Goal: Use online tool/utility

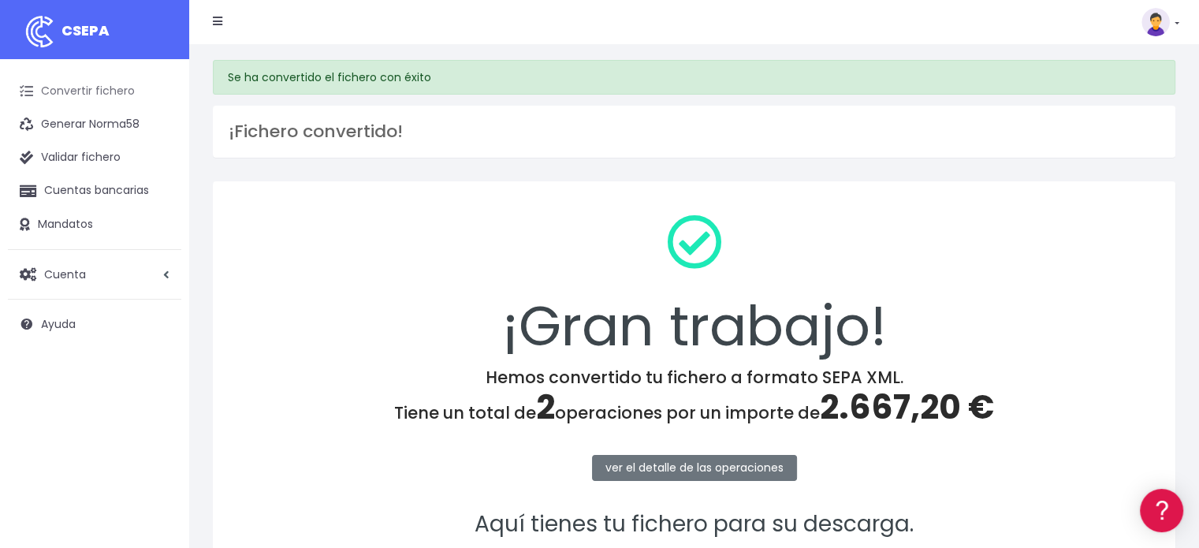
click at [91, 94] on link "Convertir fichero" at bounding box center [94, 91] width 173 height 33
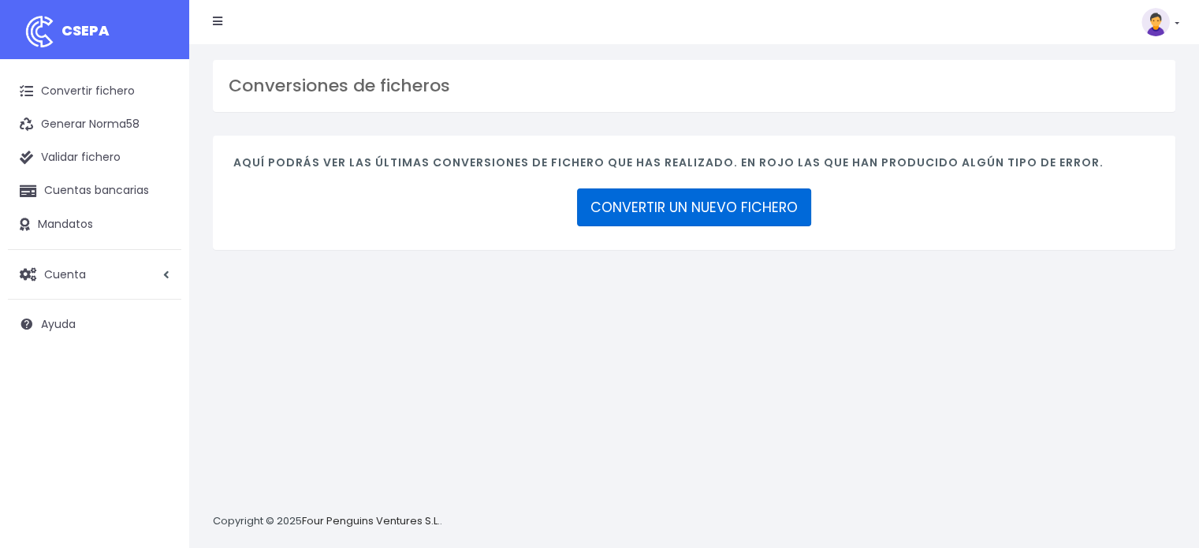
click at [763, 206] on link "CONVERTIR UN NUEVO FICHERO" at bounding box center [694, 207] width 234 height 38
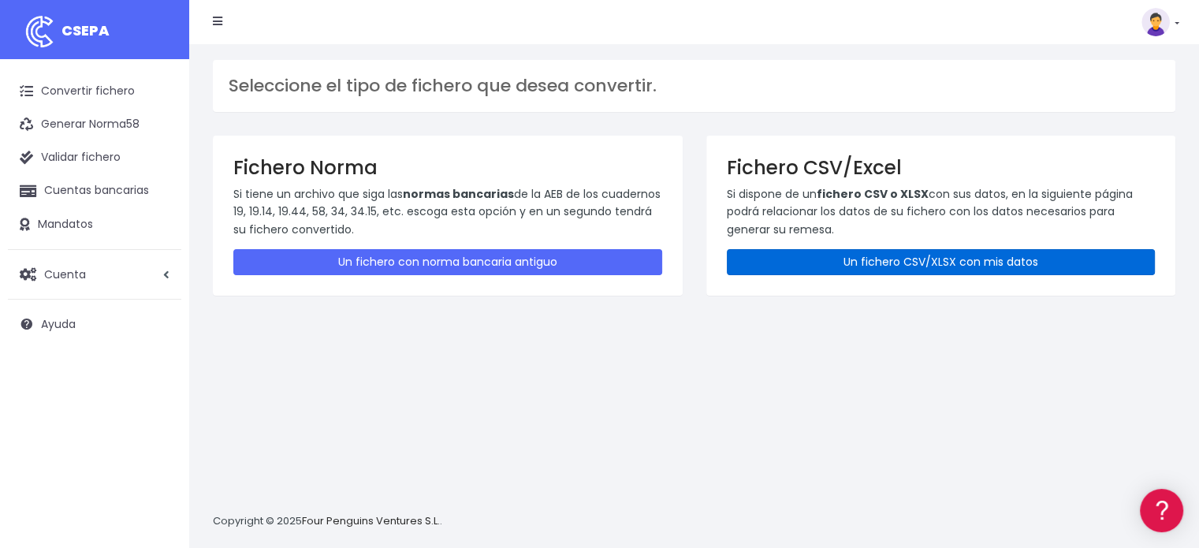
click at [968, 262] on link "Un fichero CSV/XLSX con mis datos" at bounding box center [941, 262] width 429 height 26
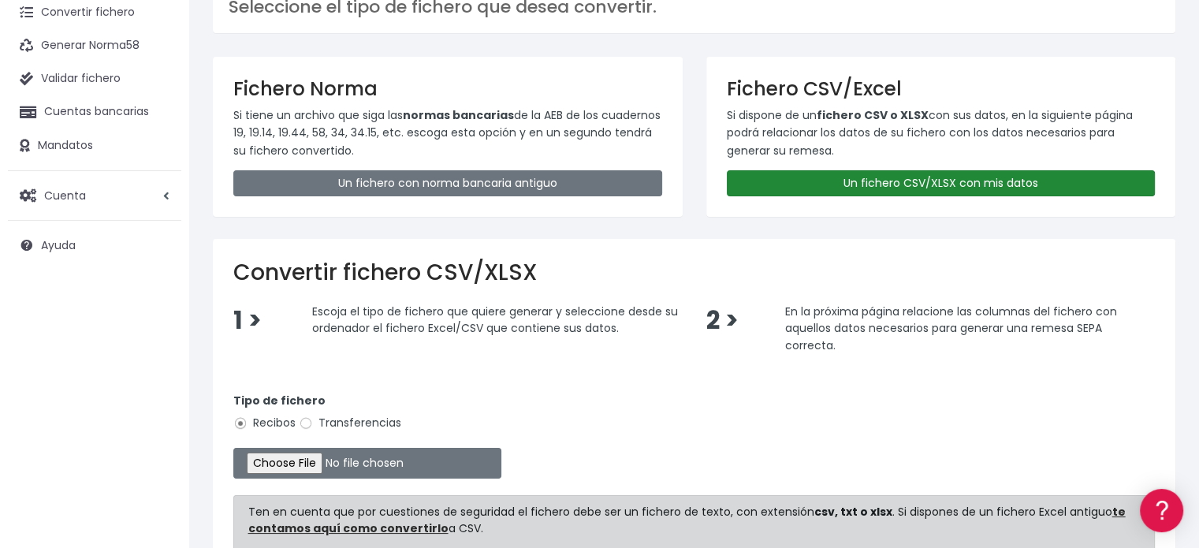
scroll to position [158, 0]
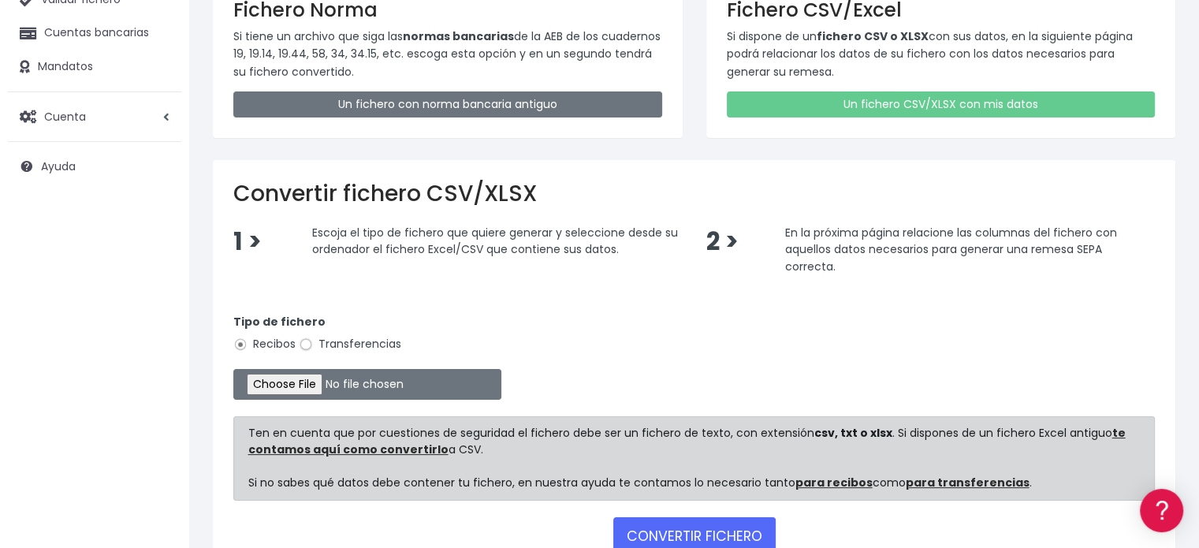
click at [309, 340] on input "Transferencias" at bounding box center [306, 344] width 14 height 14
radio input "true"
click at [331, 390] on input "file" at bounding box center [367, 384] width 268 height 31
type input "C:\fakepath\Fichero JUGADORES U22 08-25.xlsx"
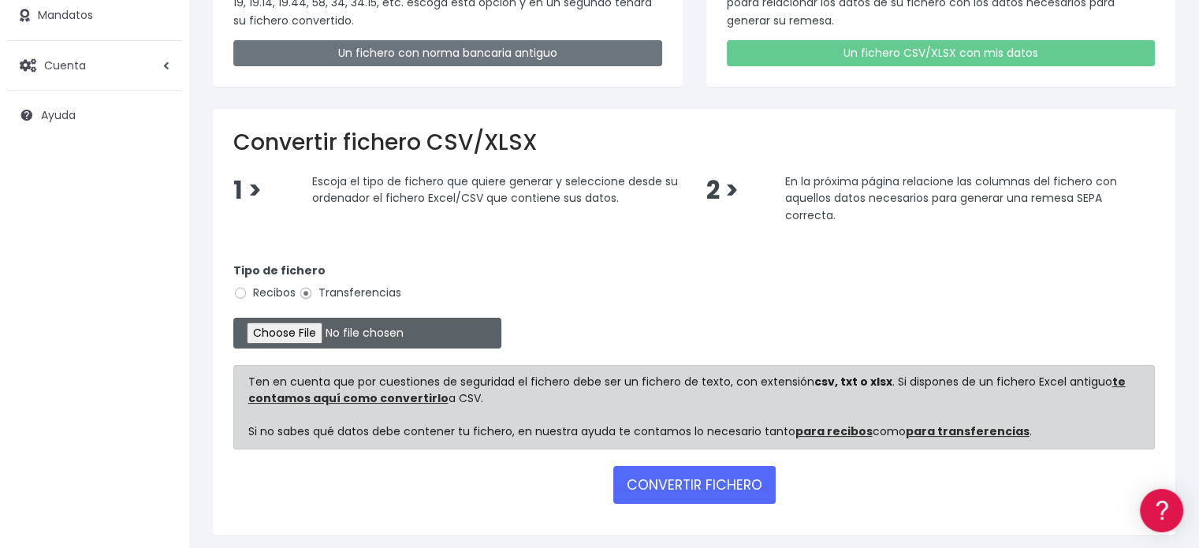
scroll to position [236, 0]
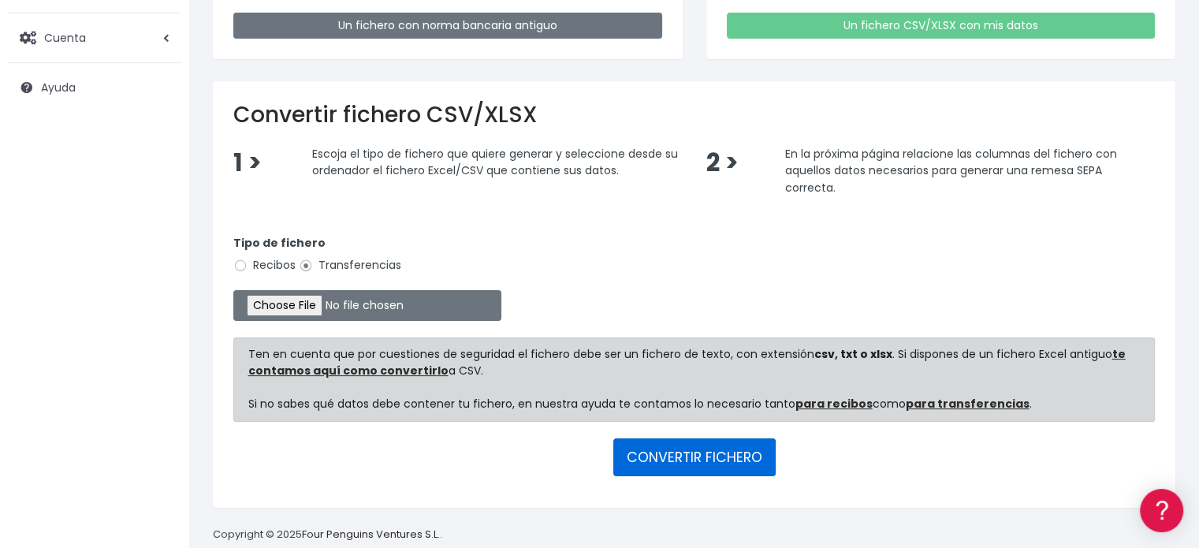
click at [641, 454] on button "CONVERTIR FICHERO" at bounding box center [694, 457] width 162 height 38
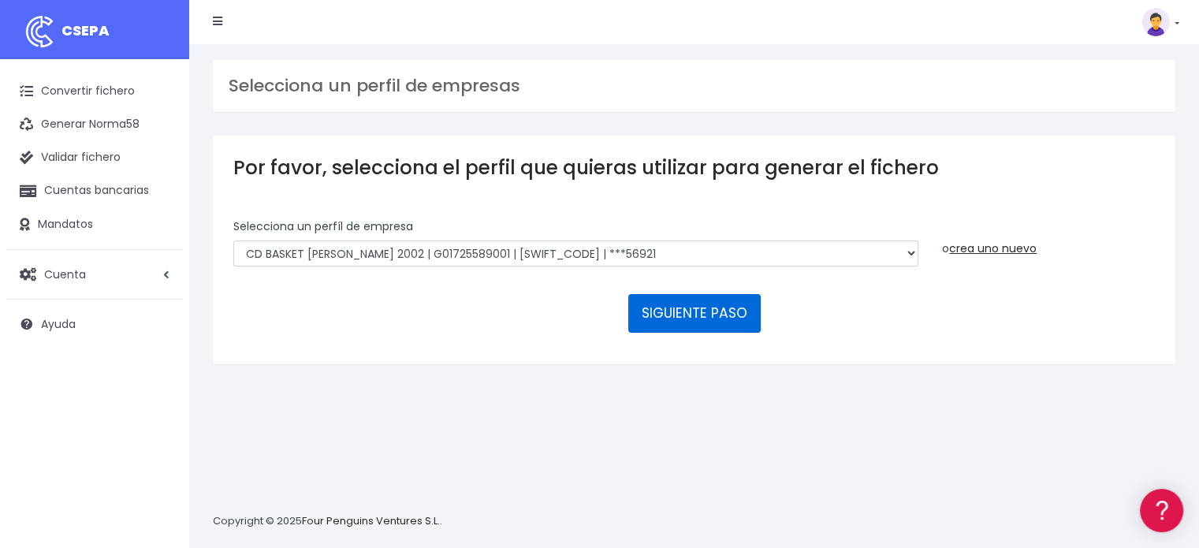
click at [723, 317] on button "SIGUIENTE PASO" at bounding box center [694, 313] width 132 height 38
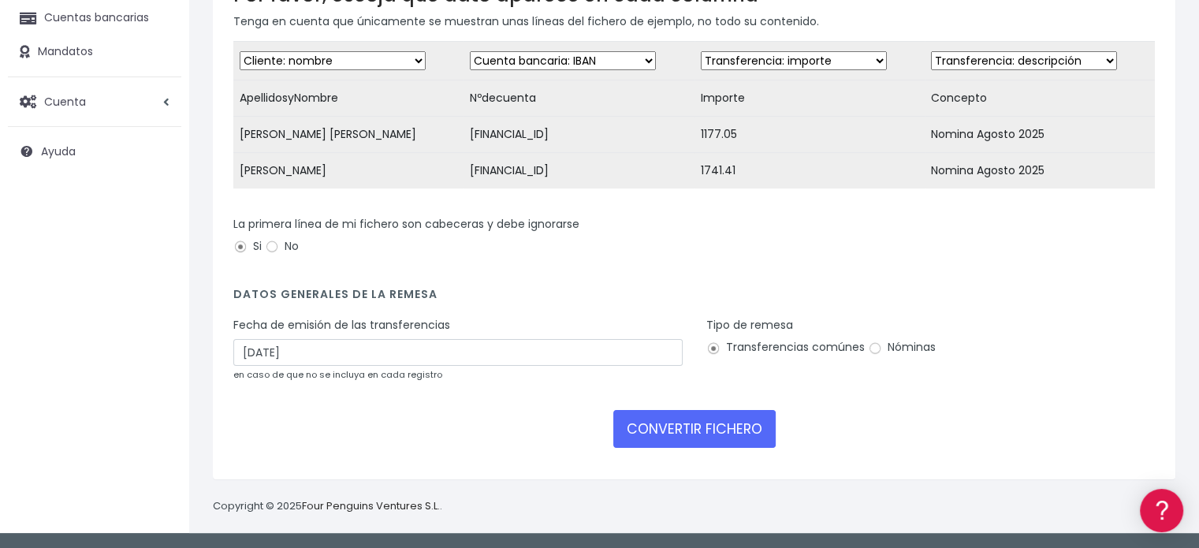
scroll to position [182, 0]
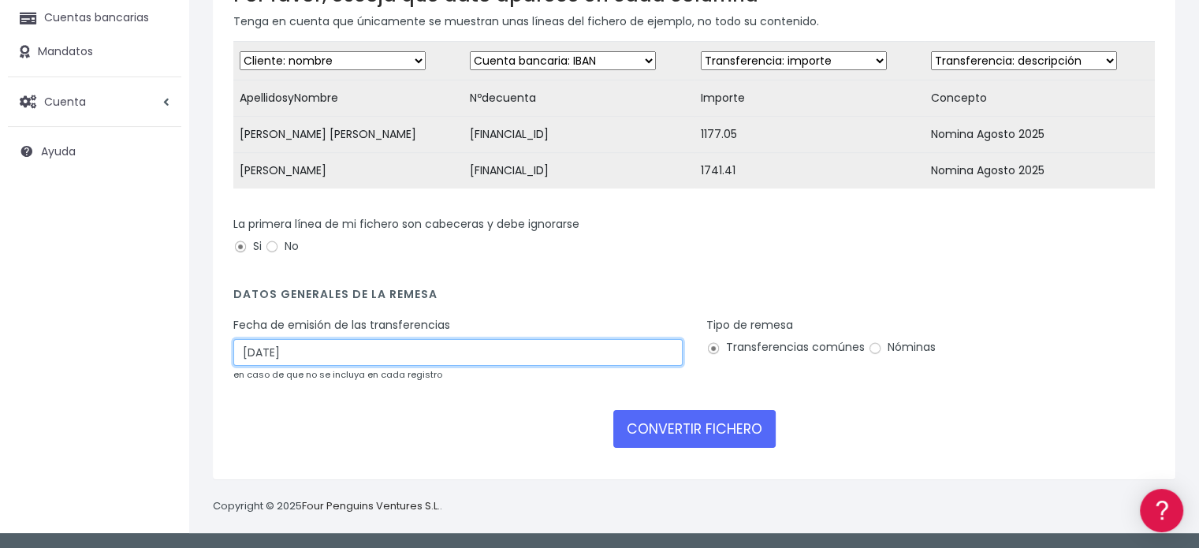
click at [385, 354] on input "05/09/2025" at bounding box center [457, 352] width 449 height 27
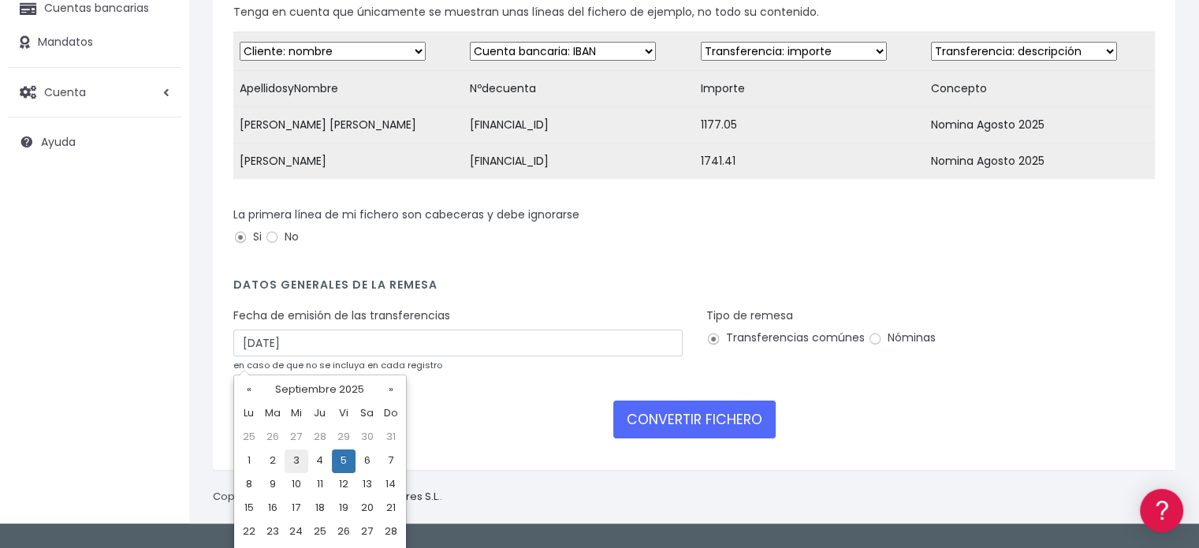
click at [296, 455] on td "3" at bounding box center [296, 461] width 24 height 24
type input "03/09/2025"
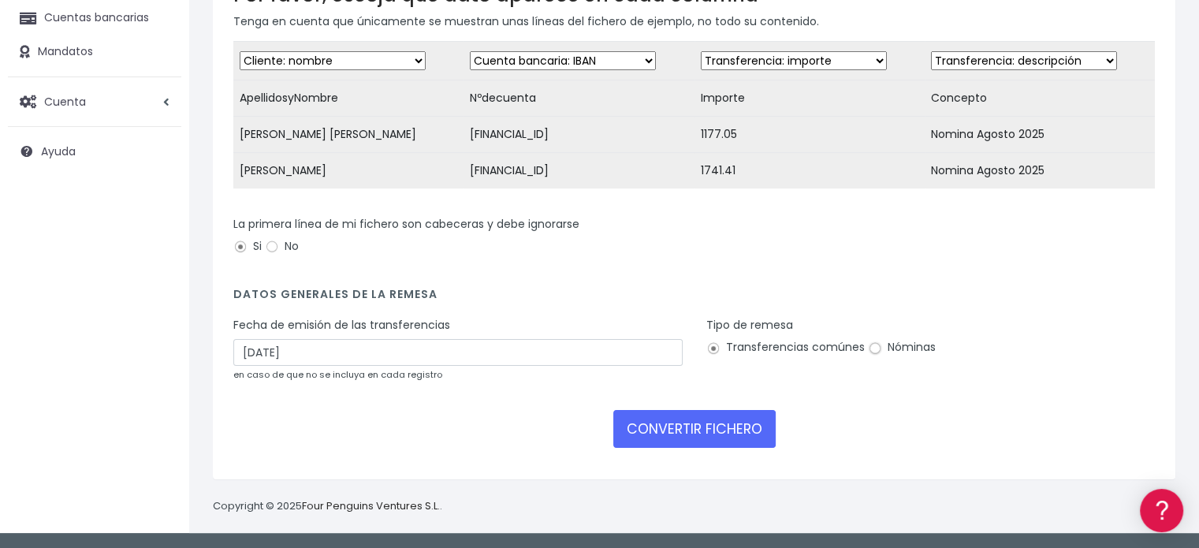
click at [873, 350] on input "Nóminas" at bounding box center [875, 348] width 14 height 14
radio input "true"
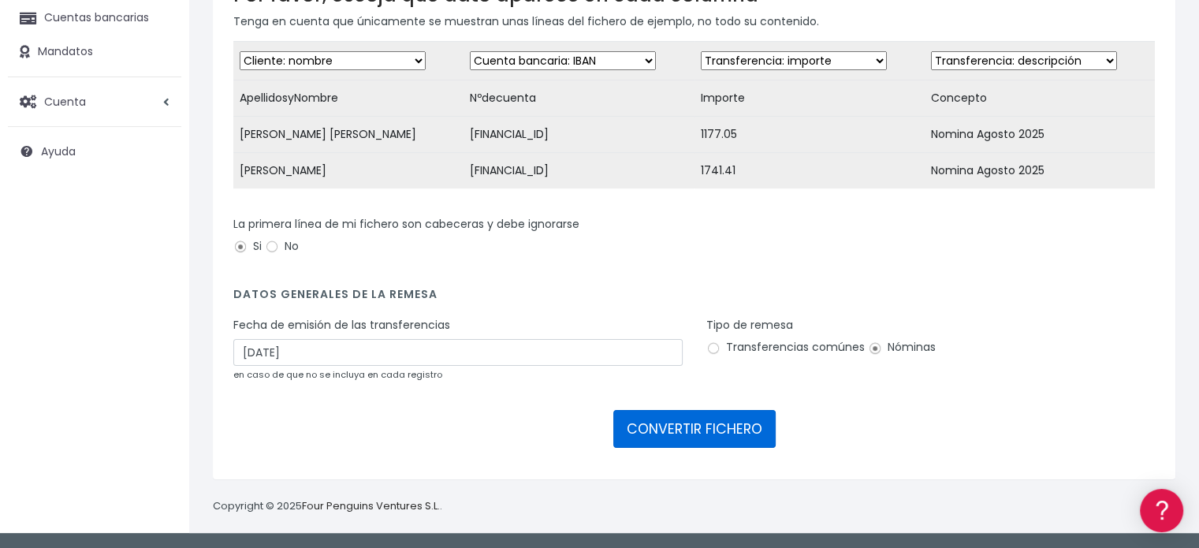
click at [701, 422] on button "CONVERTIR FICHERO" at bounding box center [694, 429] width 162 height 38
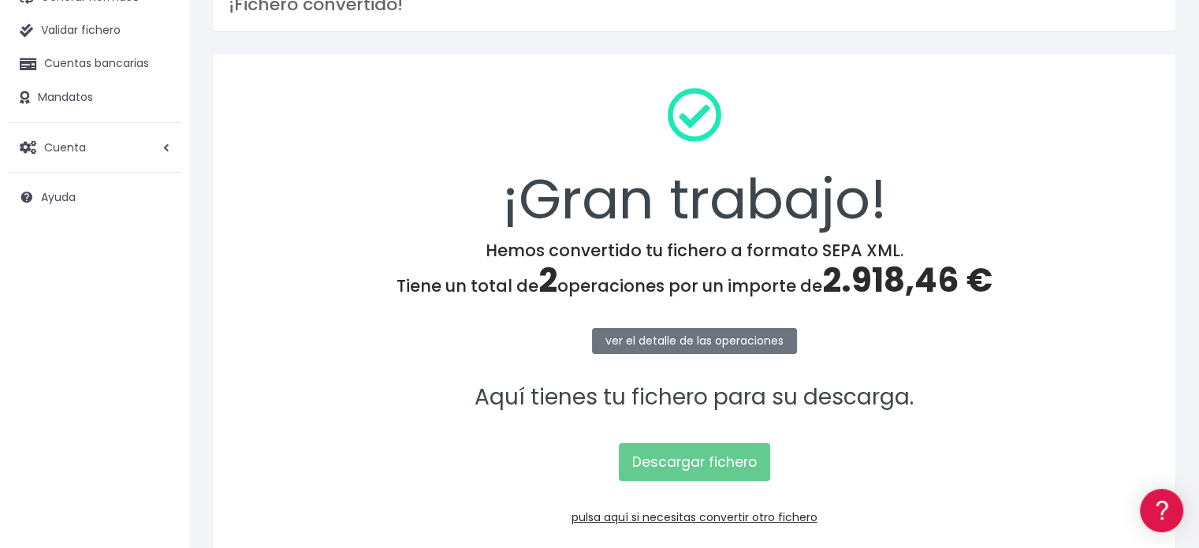
scroll to position [204, 0]
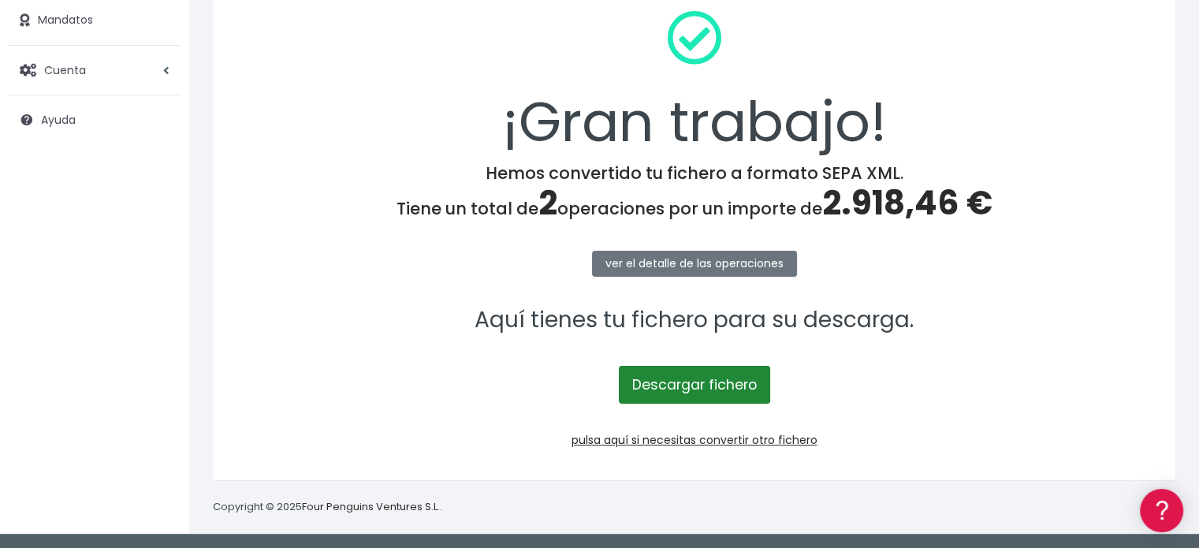
click at [700, 391] on link "Descargar fichero" at bounding box center [694, 385] width 151 height 38
